Goal: Transaction & Acquisition: Purchase product/service

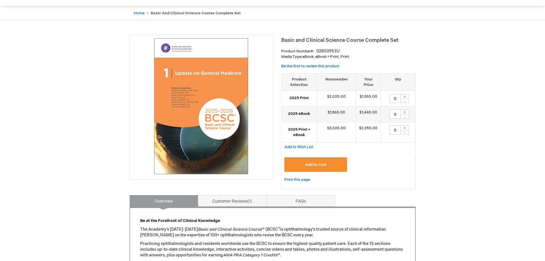
scroll to position [29, 0]
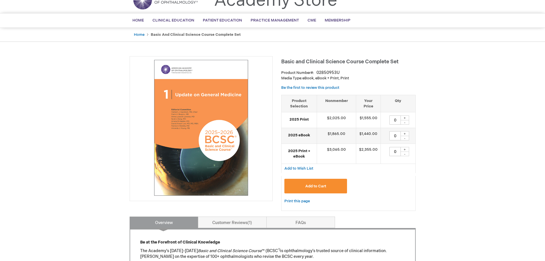
click at [177, 34] on strong "Basic and Clinical Science Course Complete Set" at bounding box center [196, 34] width 90 height 5
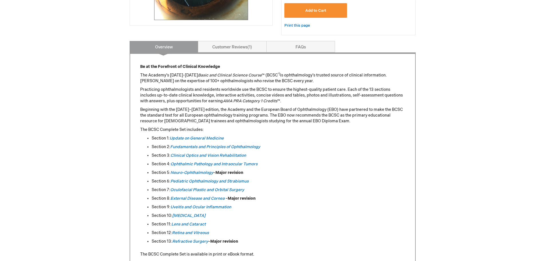
scroll to position [200, 0]
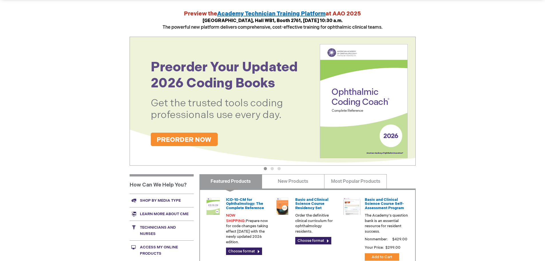
scroll to position [86, 0]
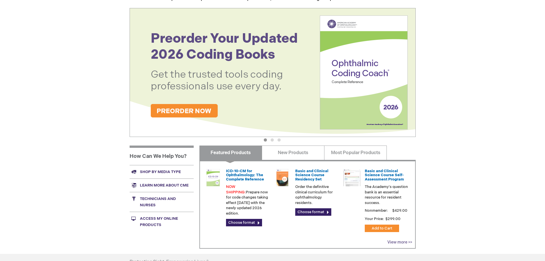
click at [402, 241] on link "View more >>" at bounding box center [399, 241] width 25 height 5
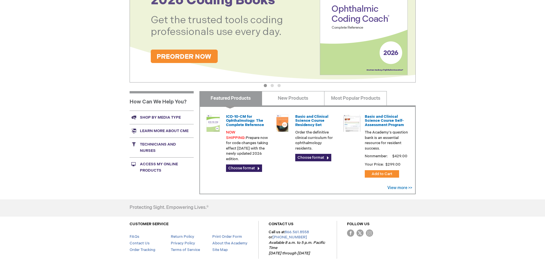
scroll to position [143, 0]
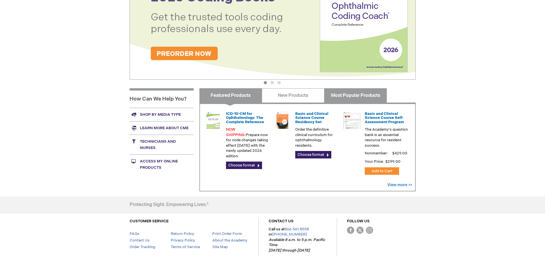
click at [373, 94] on link "Most Popular Products" at bounding box center [355, 95] width 63 height 14
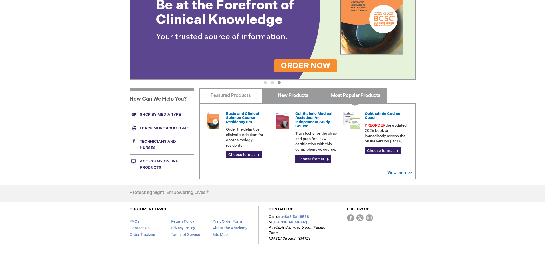
click at [299, 96] on link "New Products" at bounding box center [293, 95] width 63 height 14
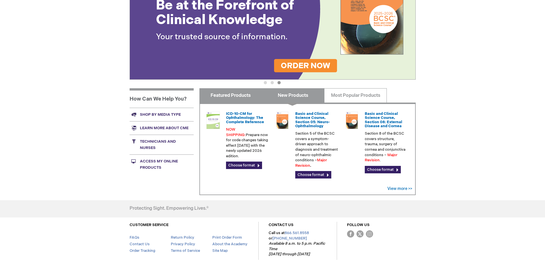
click at [240, 94] on link "Featured Products" at bounding box center [230, 95] width 63 height 14
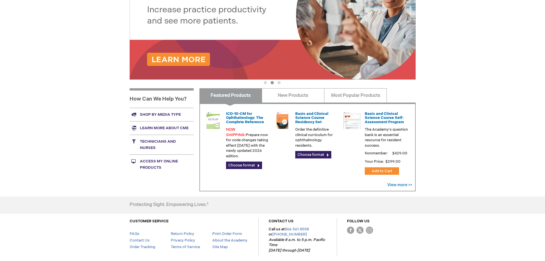
click at [159, 114] on link "Shop by media type" at bounding box center [162, 114] width 64 height 13
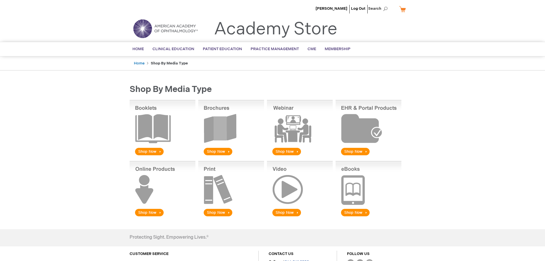
click at [368, 186] on img at bounding box center [368, 189] width 66 height 56
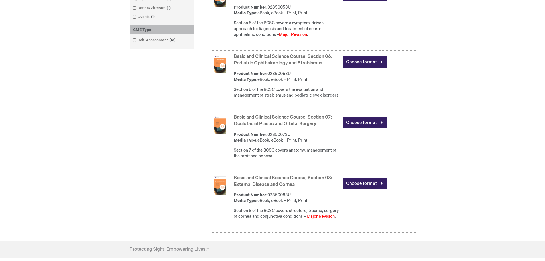
scroll to position [543, 0]
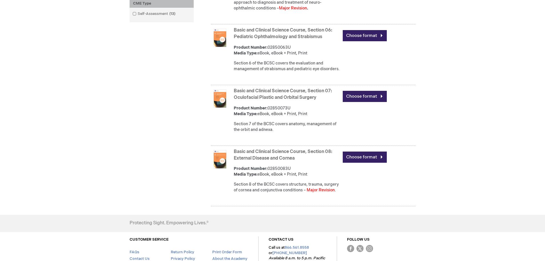
scroll to position [511, 0]
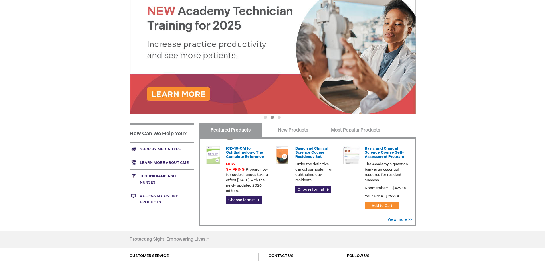
scroll to position [112, 0]
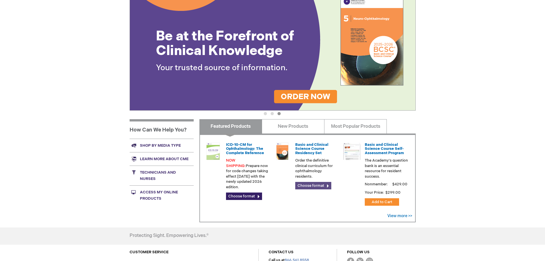
click at [311, 184] on link "Choose format" at bounding box center [313, 185] width 36 height 7
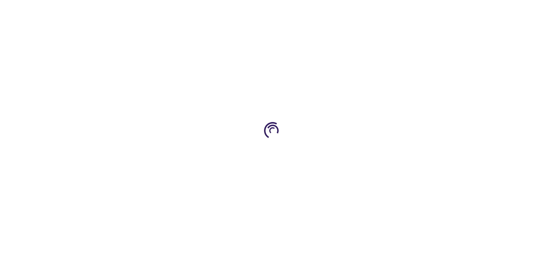
type input "0"
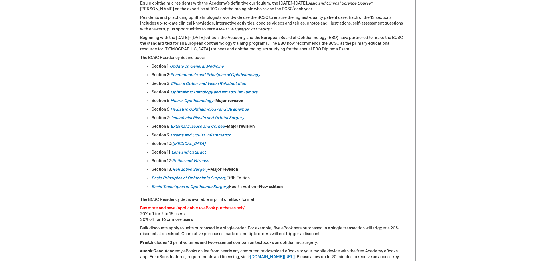
scroll to position [315, 0]
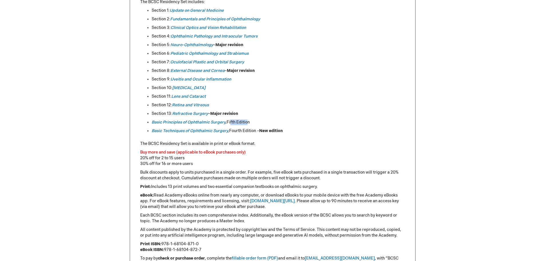
drag, startPoint x: 231, startPoint y: 122, endPoint x: 249, endPoint y: 122, distance: 18.3
click at [249, 122] on li "Basic Principles of Ophthalmic Surgery , Fifth Edition" at bounding box center [278, 122] width 253 height 6
click at [270, 137] on div "Equip ophthalmic residents with the Academy’s definitive curriculum: the 2025-2…" at bounding box center [272, 137] width 265 height 385
drag, startPoint x: 260, startPoint y: 131, endPoint x: 291, endPoint y: 131, distance: 30.9
click at [291, 131] on li "Basic Techniques of Ophthalmic Surgery , Fourth Edition – New edition" at bounding box center [278, 131] width 253 height 6
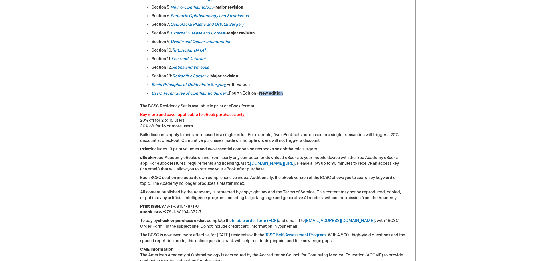
scroll to position [343, 0]
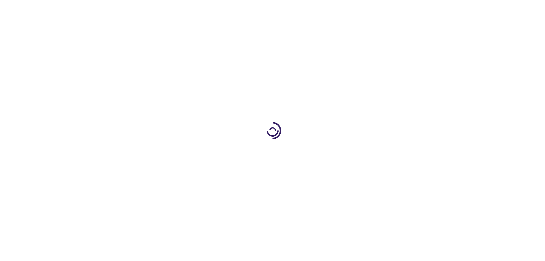
type input "0"
